Goal: Task Accomplishment & Management: Manage account settings

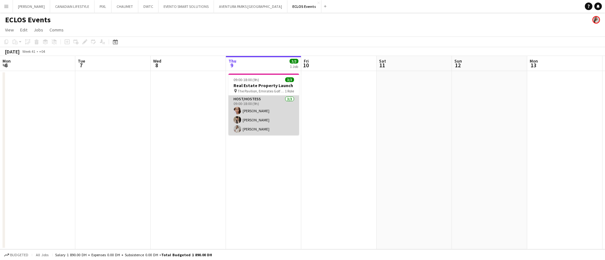
scroll to position [0, 151]
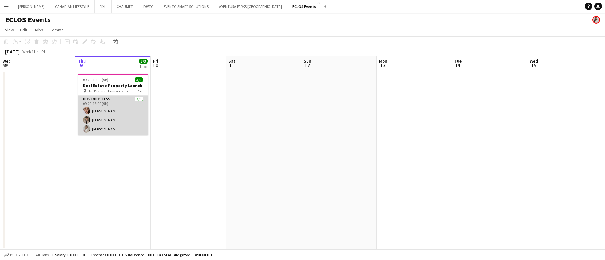
click at [111, 103] on app-card-role "Host/Hostess [DATE] 09:00-18:00 (9h) [PERSON_NAME] [PERSON_NAME] [PERSON_NAME]" at bounding box center [113, 116] width 71 height 40
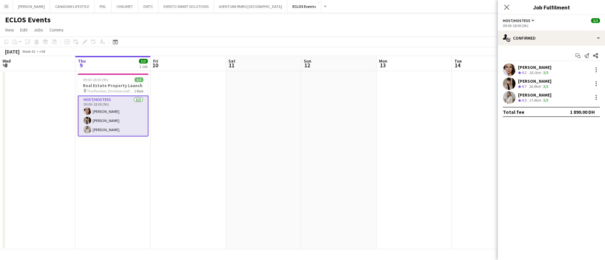
click at [504, 70] on app-user-avatar at bounding box center [509, 70] width 13 height 13
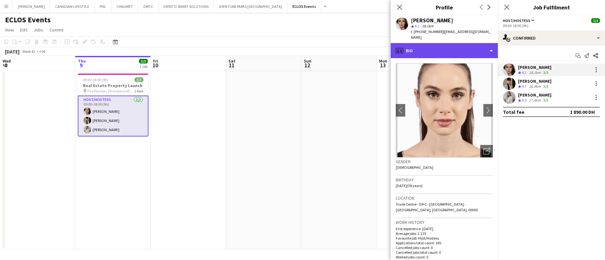
scroll to position [0, 0]
click at [433, 44] on div "profile Bio" at bounding box center [443, 50] width 107 height 15
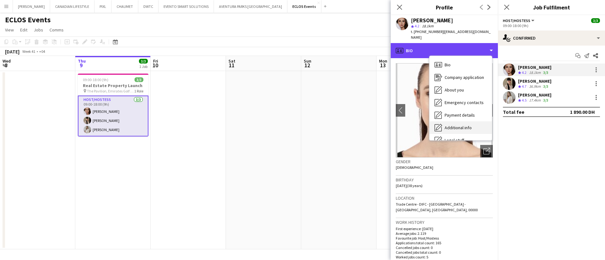
scroll to position [34, 0]
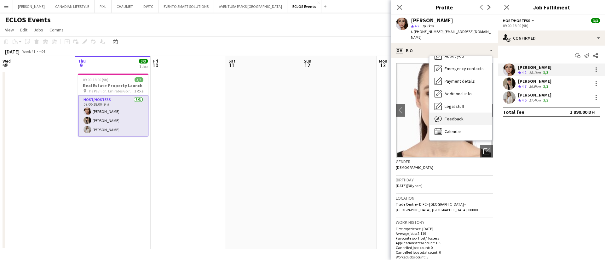
click at [457, 116] on span "Feedback" at bounding box center [453, 119] width 19 height 6
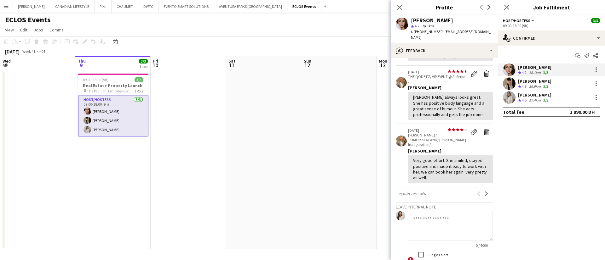
scroll to position [0, 0]
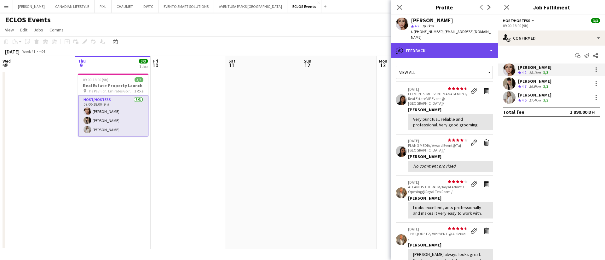
click at [440, 43] on div "bubble-pencil Feedback" at bounding box center [443, 50] width 107 height 15
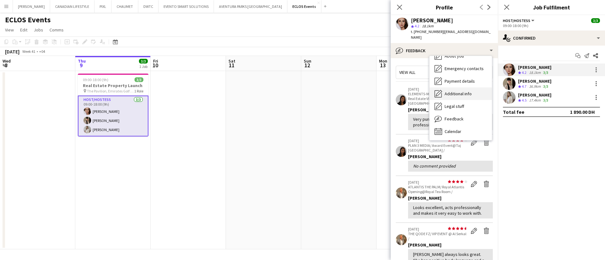
click at [452, 88] on div "Additional info Additional info" at bounding box center [460, 94] width 62 height 13
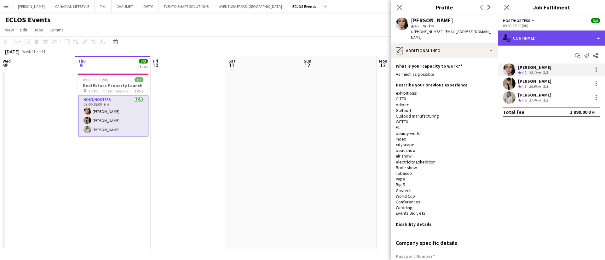
click at [534, 35] on div "single-neutral-actions-check-2 Confirmed" at bounding box center [551, 38] width 107 height 15
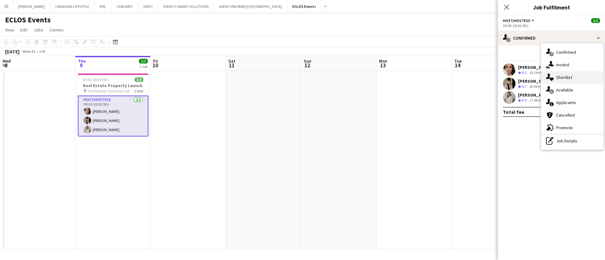
click at [574, 78] on div "single-neutral-actions-heart Shortlist" at bounding box center [572, 77] width 62 height 13
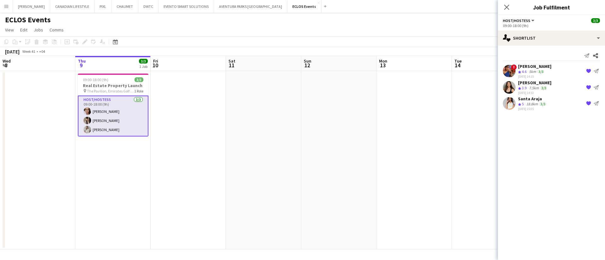
click at [505, 70] on app-user-avatar at bounding box center [509, 71] width 13 height 13
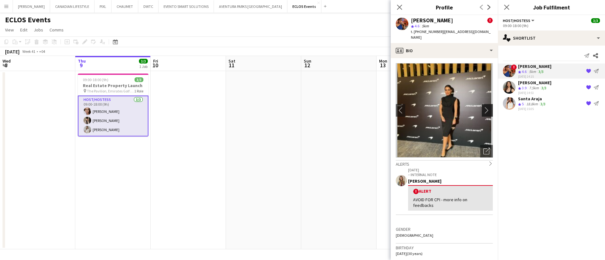
click at [483, 107] on app-icon "chevron-right" at bounding box center [488, 110] width 10 height 7
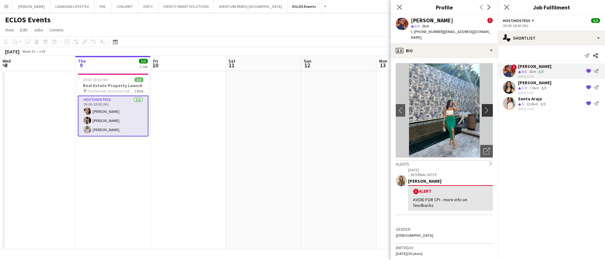
click at [483, 107] on app-icon "chevron-right" at bounding box center [488, 110] width 10 height 7
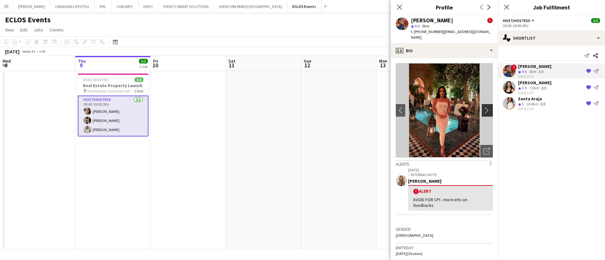
click at [483, 107] on app-icon "chevron-right" at bounding box center [488, 110] width 10 height 7
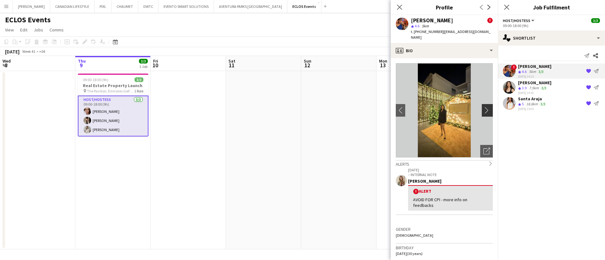
click at [483, 107] on app-icon "chevron-right" at bounding box center [488, 110] width 10 height 7
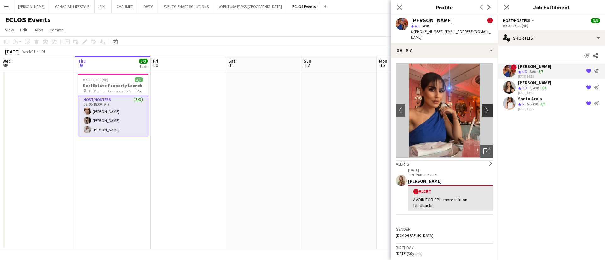
click at [483, 107] on app-icon "chevron-right" at bounding box center [488, 110] width 10 height 7
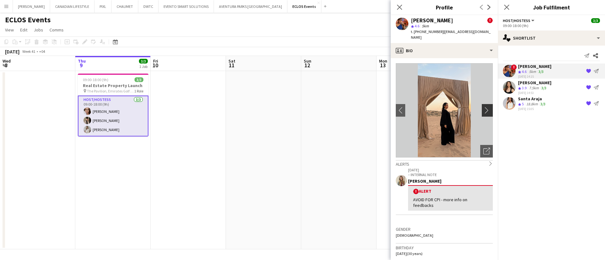
click at [483, 107] on app-icon "chevron-right" at bounding box center [488, 110] width 10 height 7
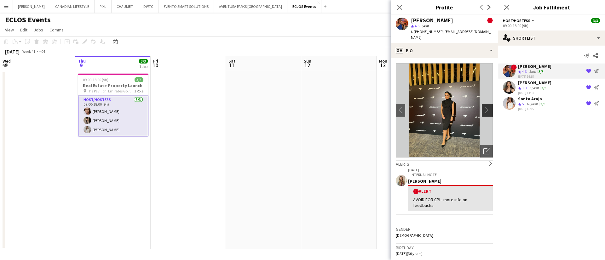
click at [483, 107] on app-icon "chevron-right" at bounding box center [488, 110] width 10 height 7
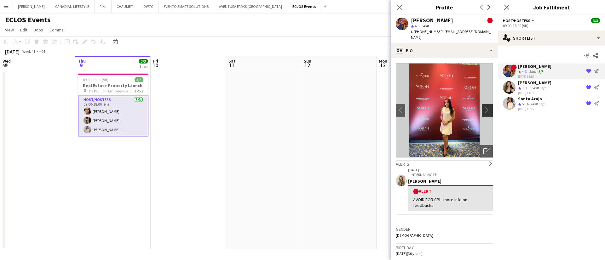
click at [483, 107] on app-icon "chevron-right" at bounding box center [488, 110] width 10 height 7
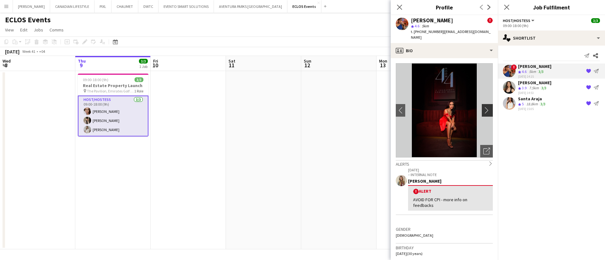
click at [483, 107] on app-icon "chevron-right" at bounding box center [488, 110] width 10 height 7
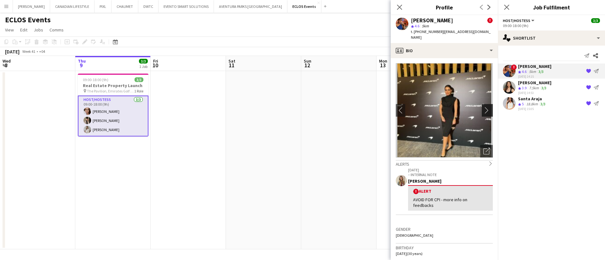
click at [483, 107] on app-icon "chevron-right" at bounding box center [488, 110] width 10 height 7
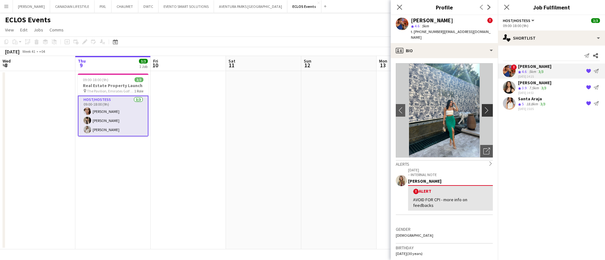
click at [483, 107] on app-icon "chevron-right" at bounding box center [488, 110] width 10 height 7
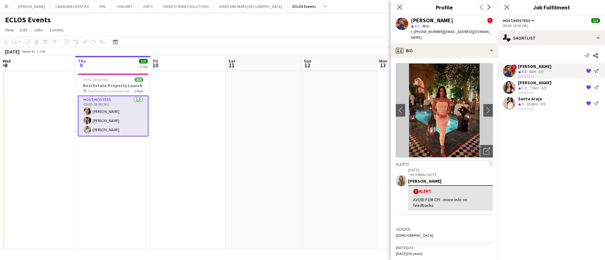
click at [509, 84] on app-user-avatar at bounding box center [509, 87] width 13 height 13
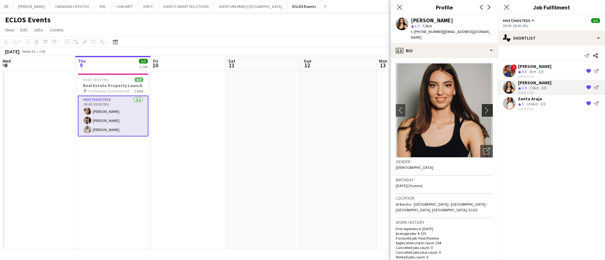
click at [483, 107] on app-icon "chevron-right" at bounding box center [488, 110] width 10 height 7
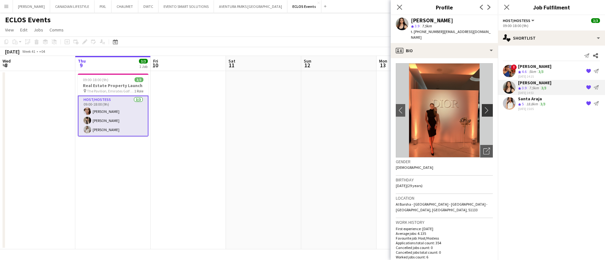
click at [483, 107] on app-icon "chevron-right" at bounding box center [488, 110] width 10 height 7
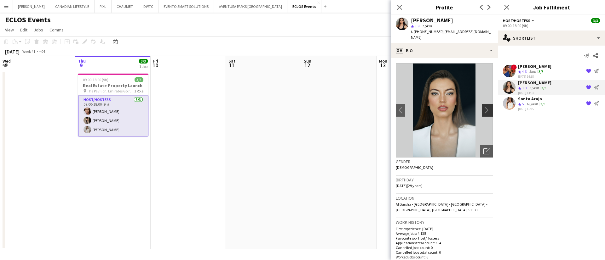
click at [483, 107] on app-icon "chevron-right" at bounding box center [488, 110] width 10 height 7
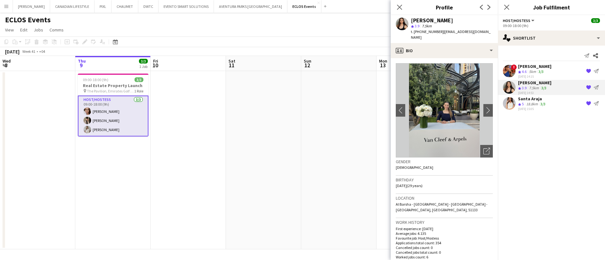
click at [510, 102] on app-user-avatar at bounding box center [509, 103] width 13 height 13
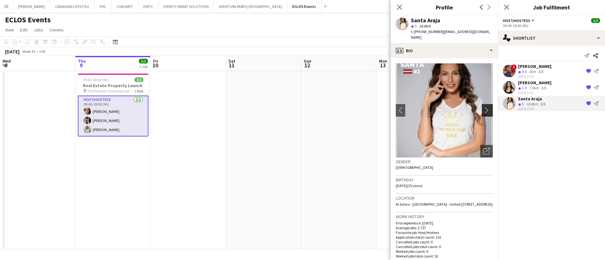
click at [483, 107] on app-icon "chevron-right" at bounding box center [488, 110] width 10 height 7
